Goal: Obtain resource: Obtain resource

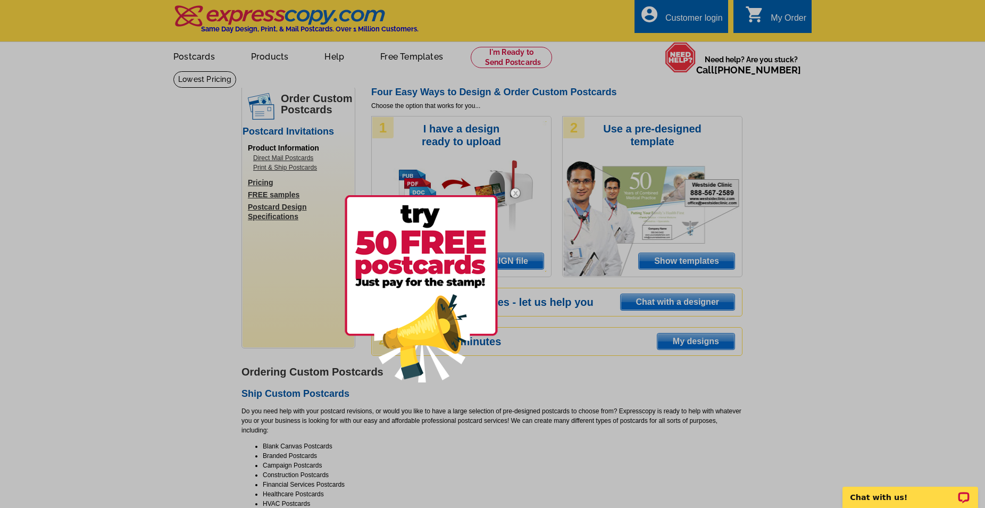
click at [436, 272] on img at bounding box center [421, 288] width 153 height 187
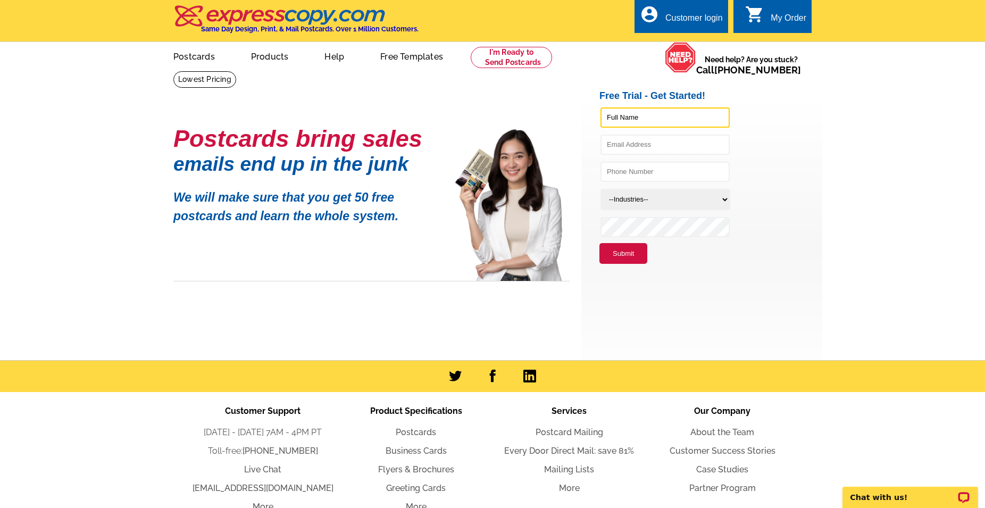
click at [675, 115] on input "text" at bounding box center [665, 117] width 129 height 20
type input "charles s bonamer"
type input "chuck@bonamer.com"
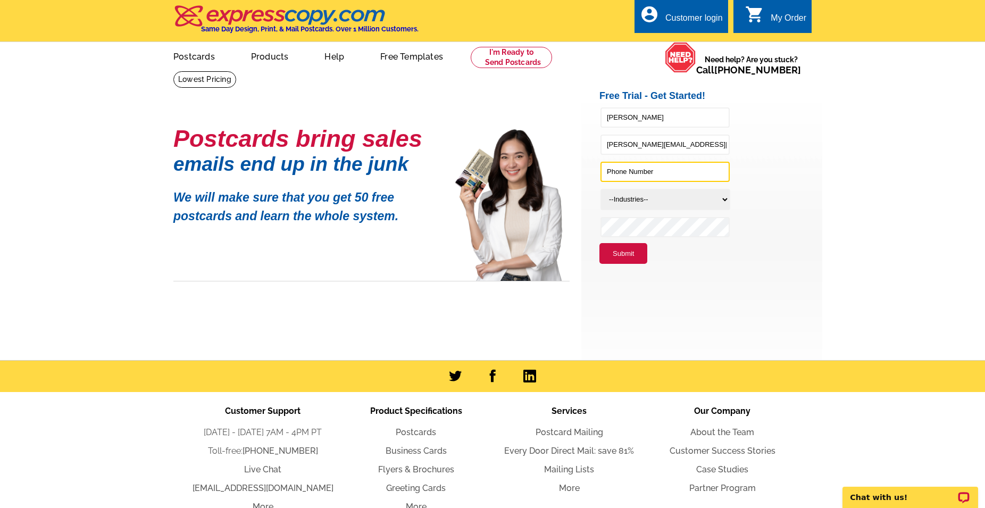
type input "9415445239"
click at [601, 189] on select "--Industries-- Residential Real Estate Accounting Agriculture Architecture Arts…" at bounding box center [666, 199] width 130 height 21
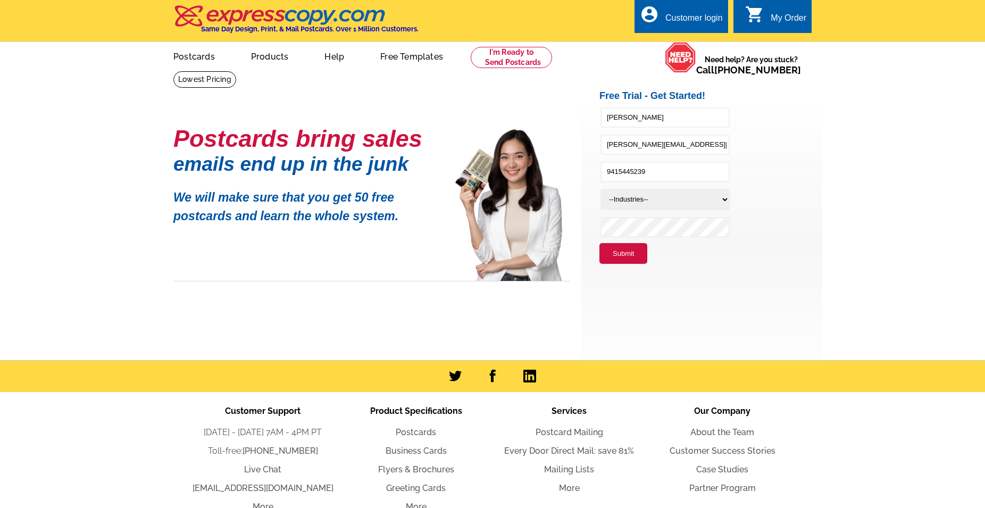
select select "729"
click option "Education" at bounding box center [0, 0] width 0 height 0
click at [823, 260] on main "Postcards bring sales emails end up in the junk We will make sure that you get …" at bounding box center [492, 215] width 985 height 289
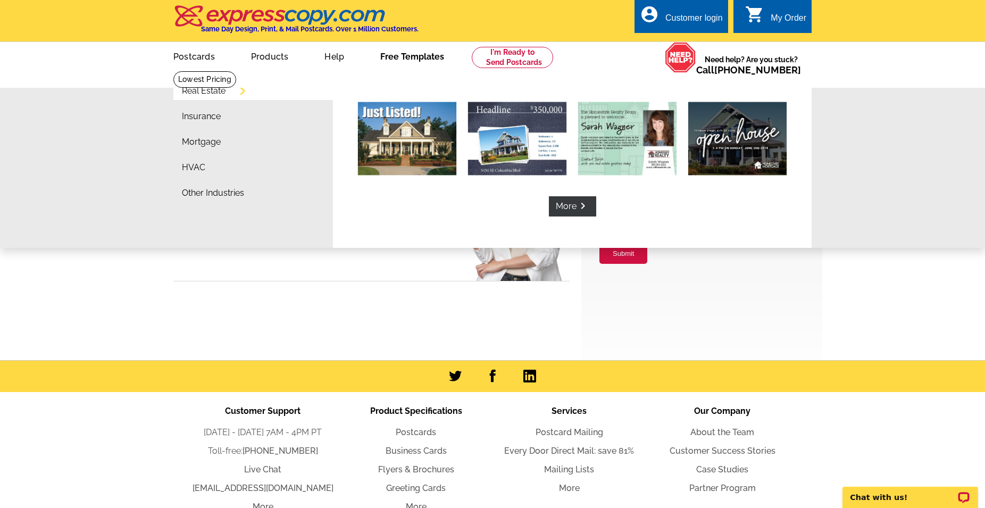
click at [409, 57] on link "Free Templates" at bounding box center [412, 55] width 98 height 25
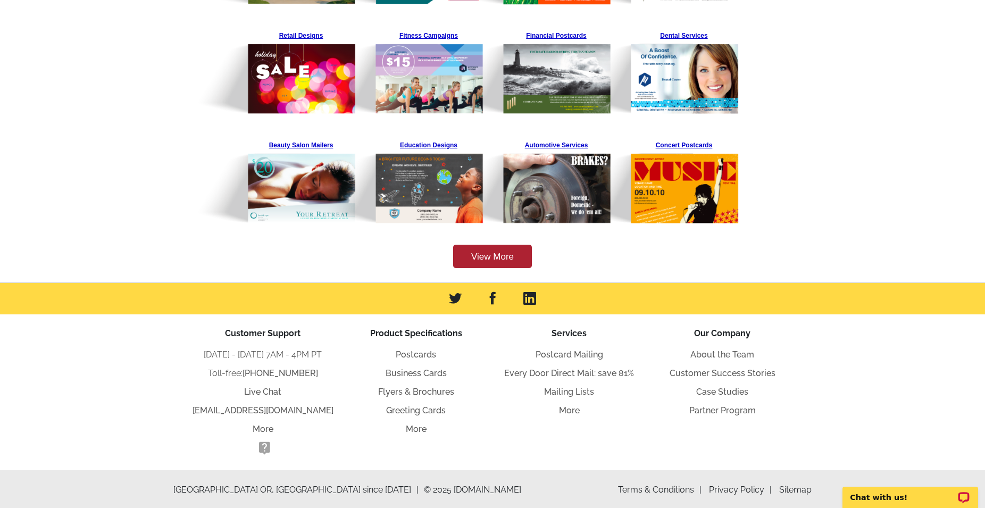
scroll to position [162, 0]
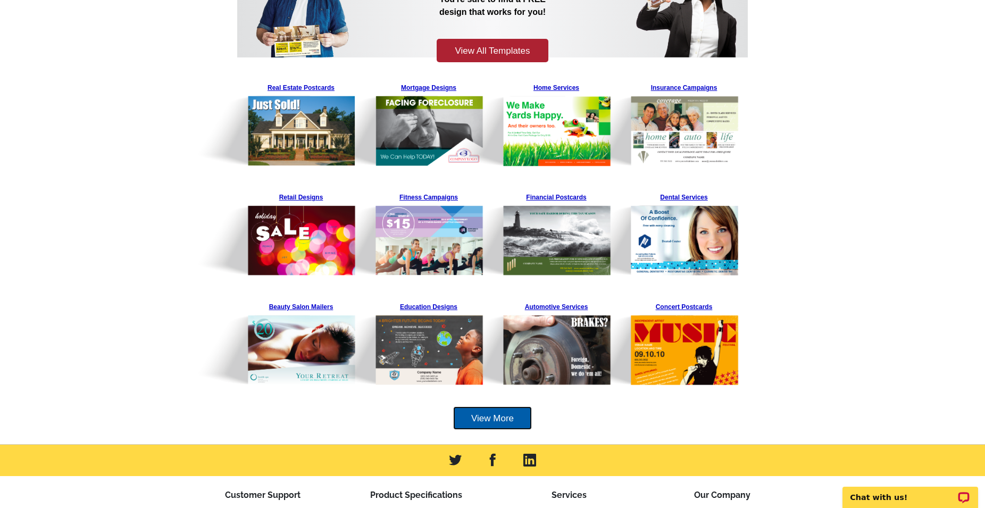
click at [489, 420] on link "View More" at bounding box center [492, 419] width 79 height 24
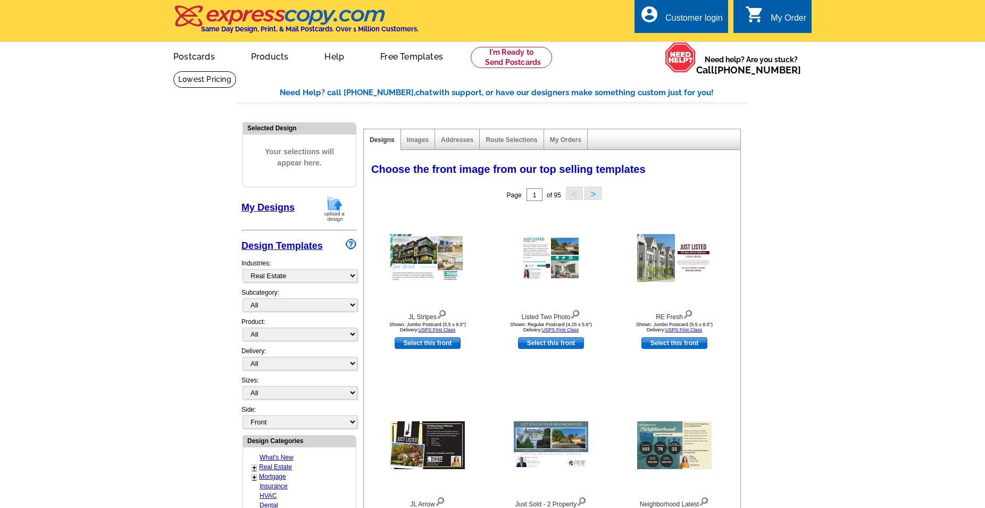
select select "785"
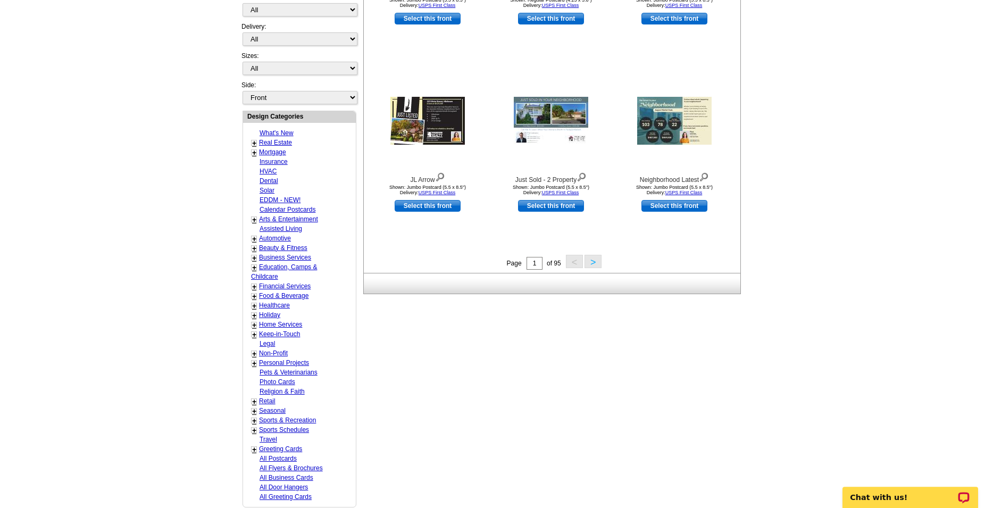
scroll to position [324, 0]
